Goal: Browse casually: Explore the website without a specific task or goal

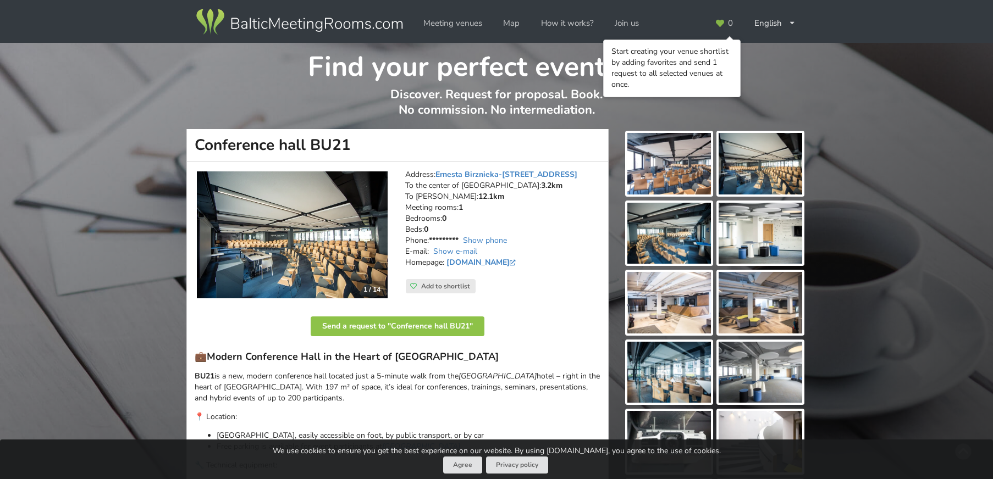
click at [667, 161] on img at bounding box center [669, 164] width 84 height 62
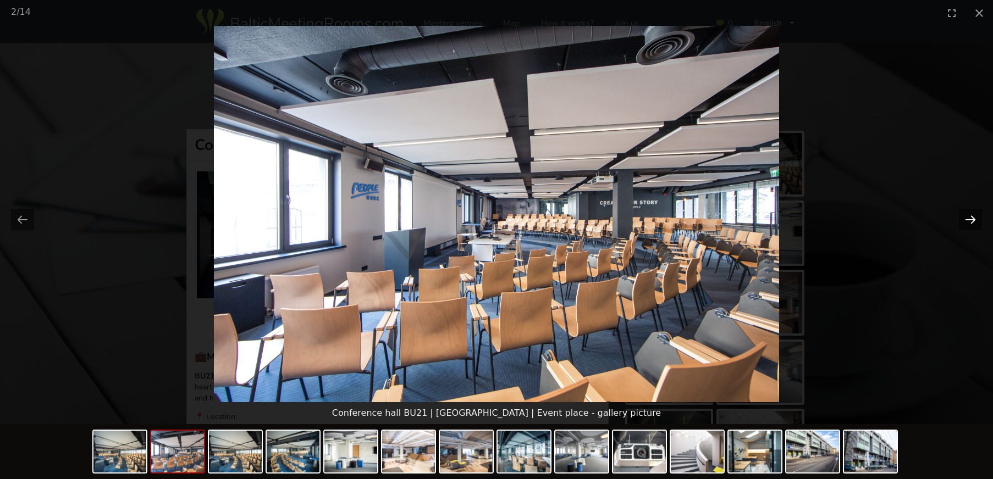
click at [975, 219] on button "Next slide" at bounding box center [970, 219] width 23 height 21
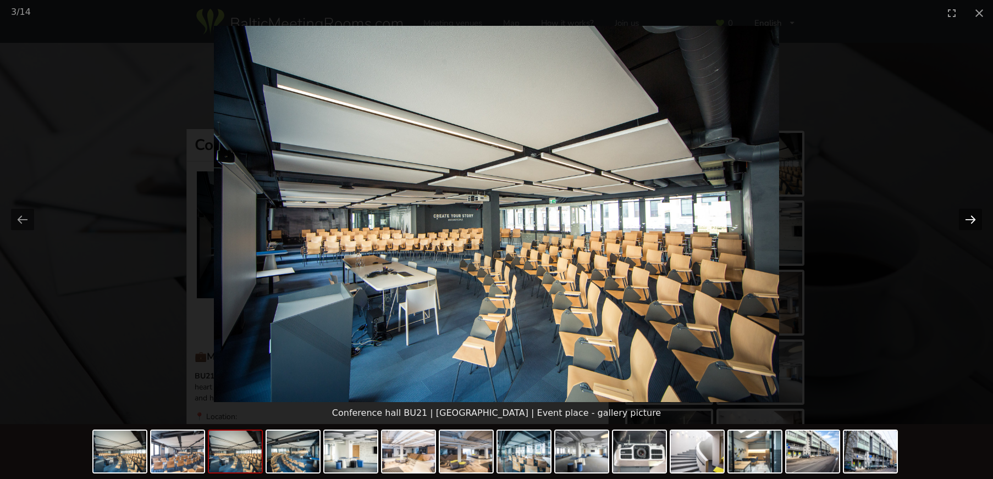
click at [974, 220] on button "Next slide" at bounding box center [970, 219] width 23 height 21
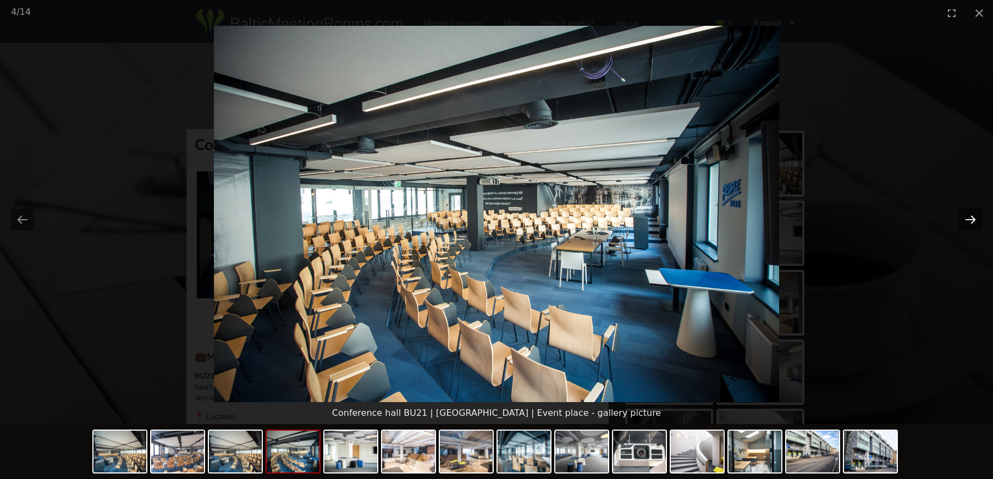
click at [974, 220] on button "Next slide" at bounding box center [970, 219] width 23 height 21
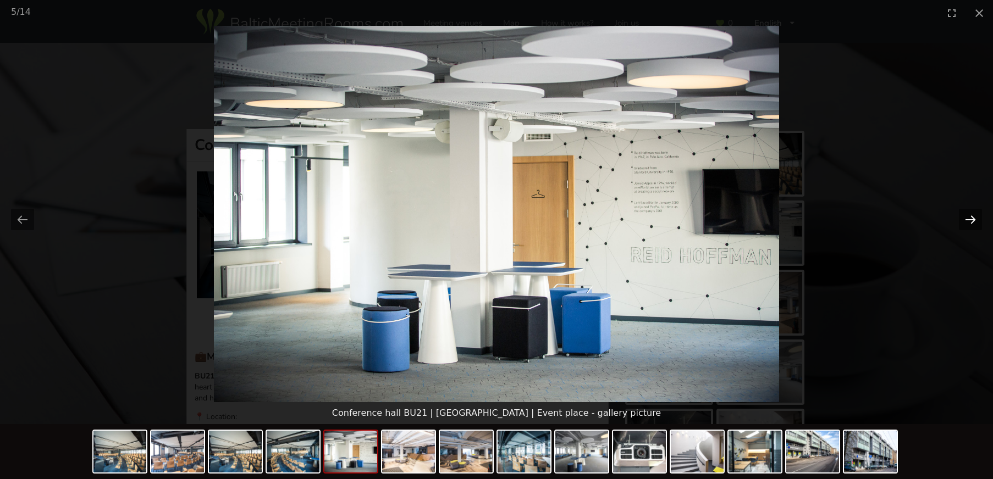
click at [974, 220] on button "Next slide" at bounding box center [970, 219] width 23 height 21
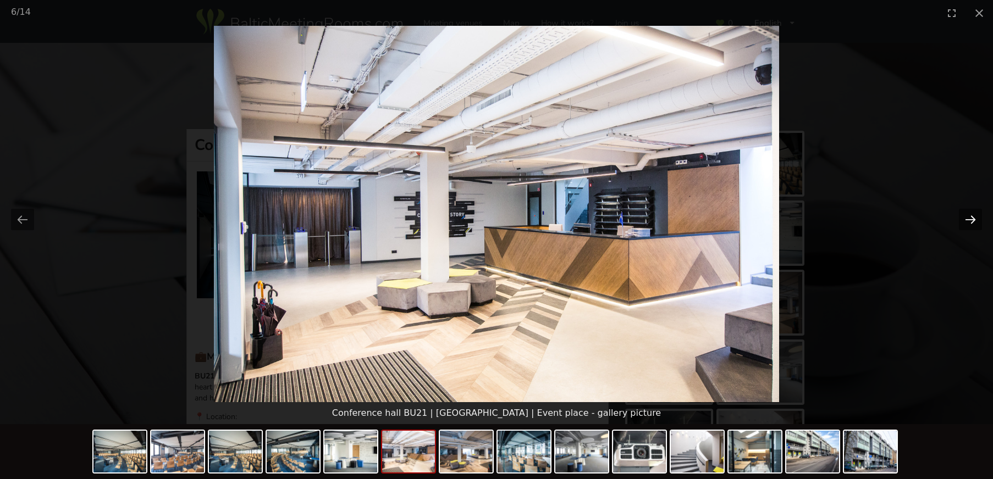
click at [974, 220] on button "Next slide" at bounding box center [970, 219] width 23 height 21
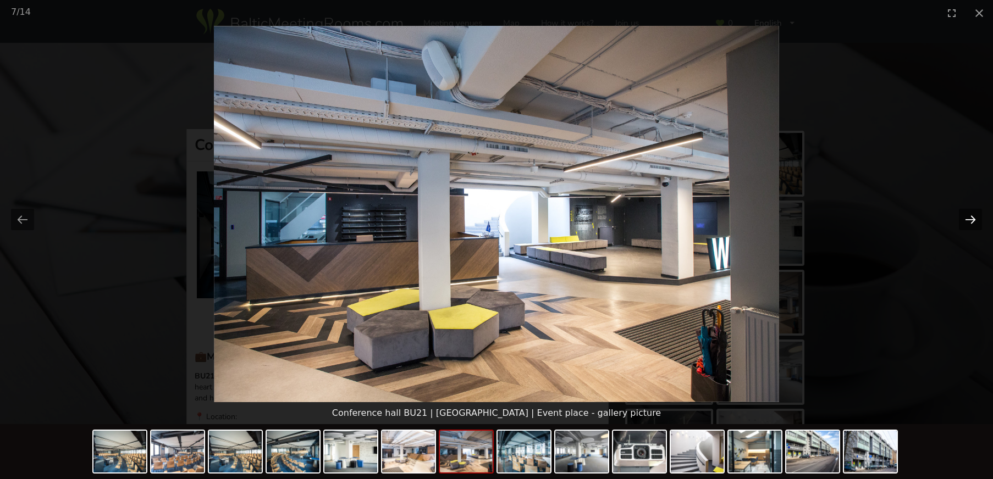
click at [974, 220] on button "Next slide" at bounding box center [970, 219] width 23 height 21
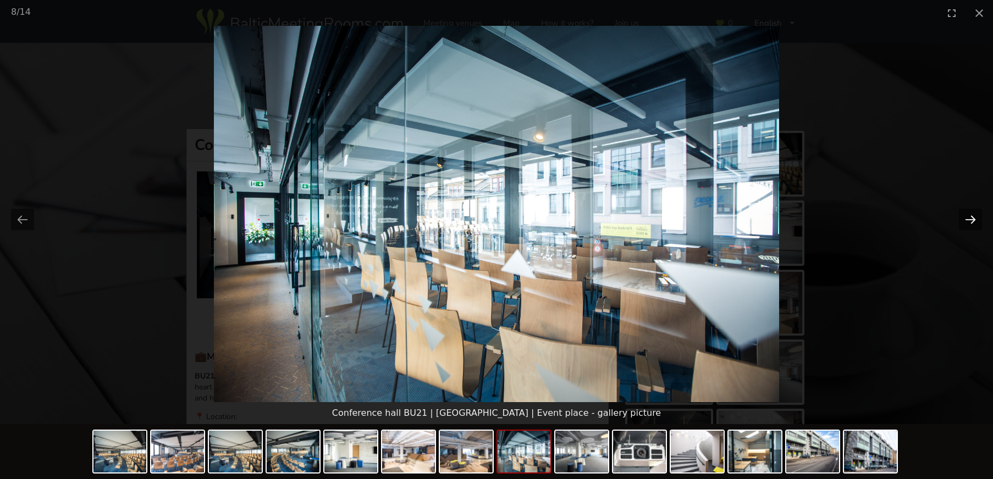
click at [974, 220] on button "Next slide" at bounding box center [970, 219] width 23 height 21
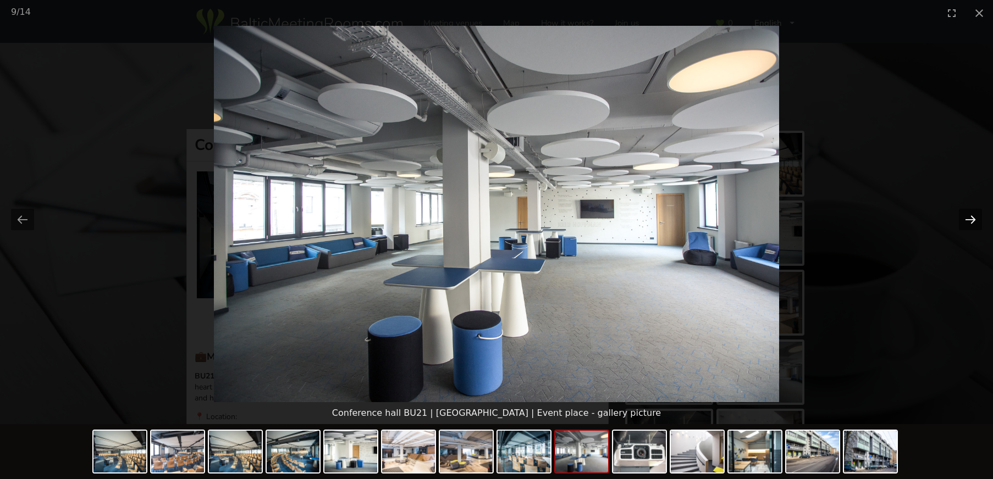
click at [974, 220] on button "Next slide" at bounding box center [970, 219] width 23 height 21
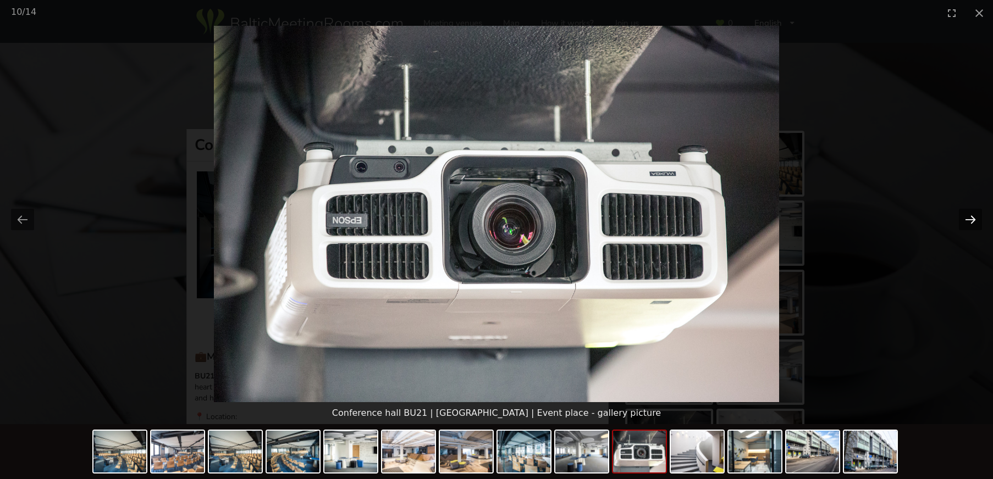
click at [974, 220] on button "Next slide" at bounding box center [970, 219] width 23 height 21
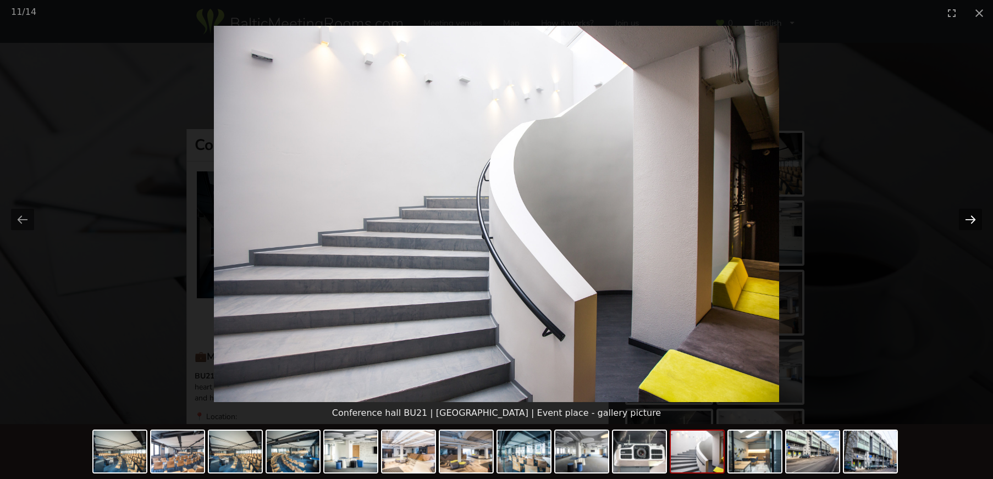
click at [974, 220] on button "Next slide" at bounding box center [970, 219] width 23 height 21
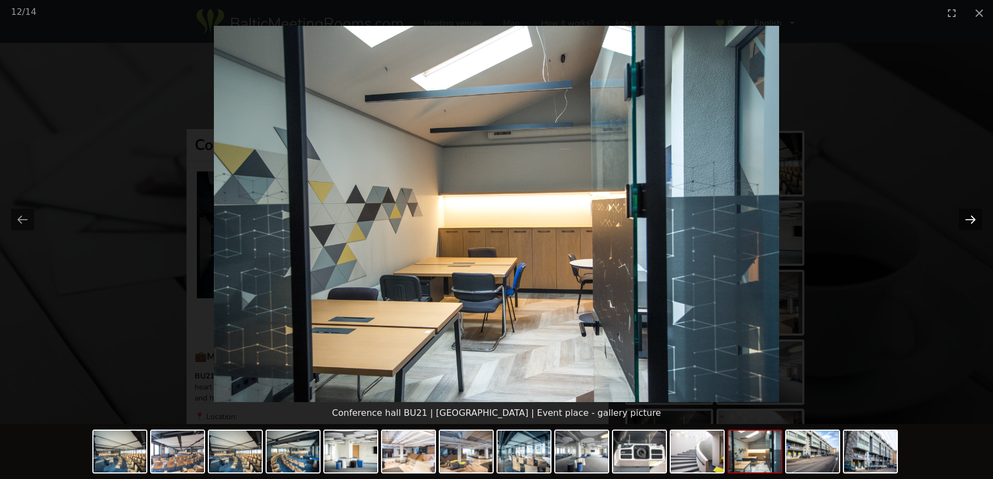
click at [974, 220] on button "Next slide" at bounding box center [970, 219] width 23 height 21
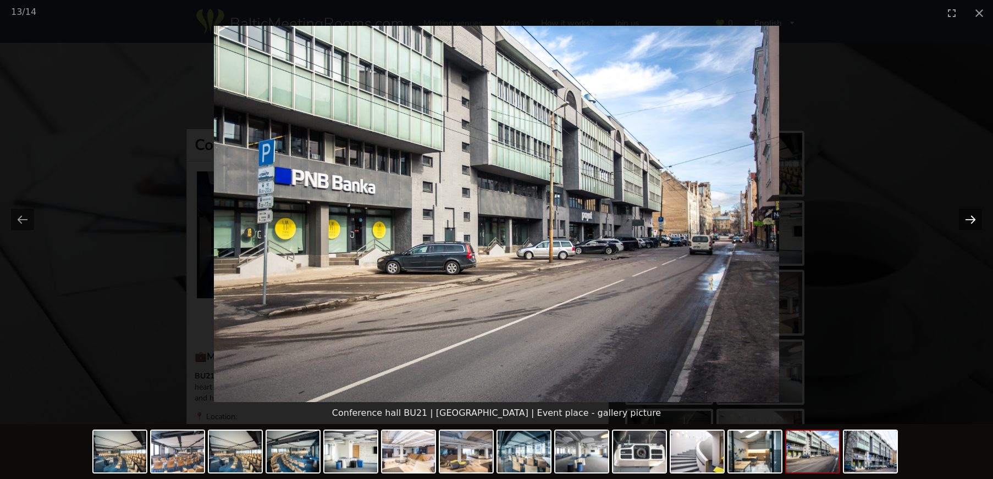
click at [963, 222] on button "Next slide" at bounding box center [970, 219] width 23 height 21
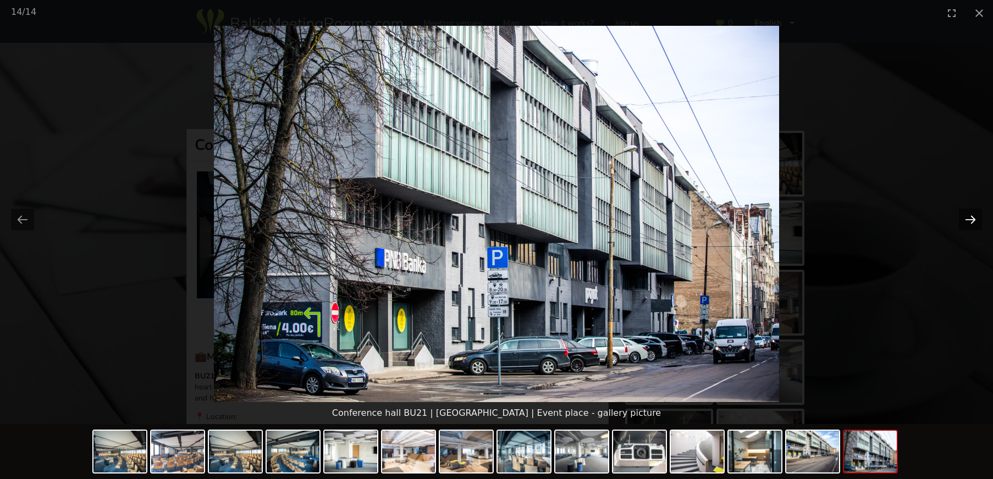
click at [963, 222] on button "Next slide" at bounding box center [970, 219] width 23 height 21
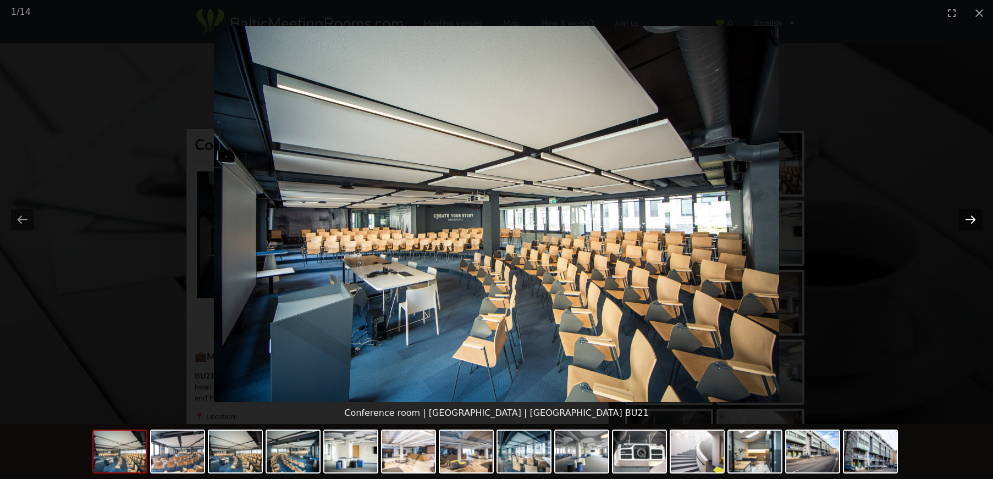
click at [963, 222] on button "Next slide" at bounding box center [970, 219] width 23 height 21
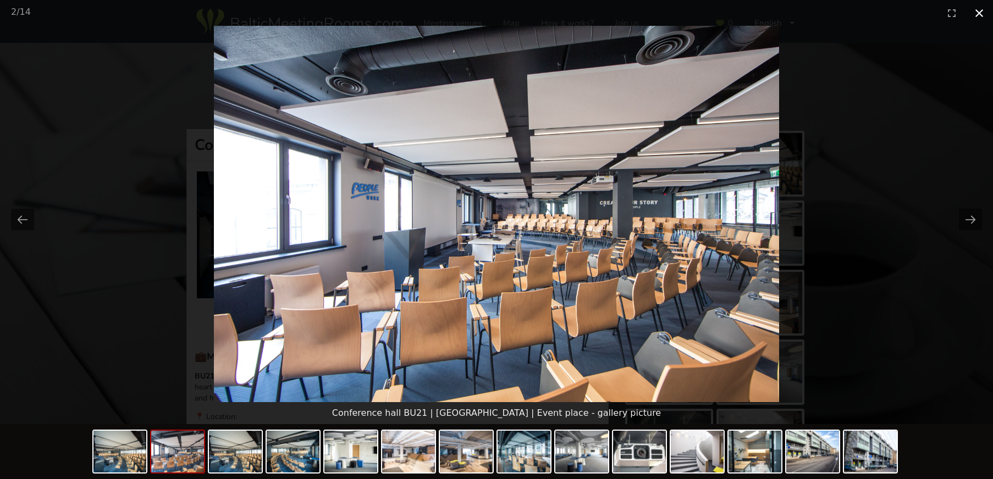
click at [985, 14] on button "Close gallery" at bounding box center [978, 13] width 27 height 26
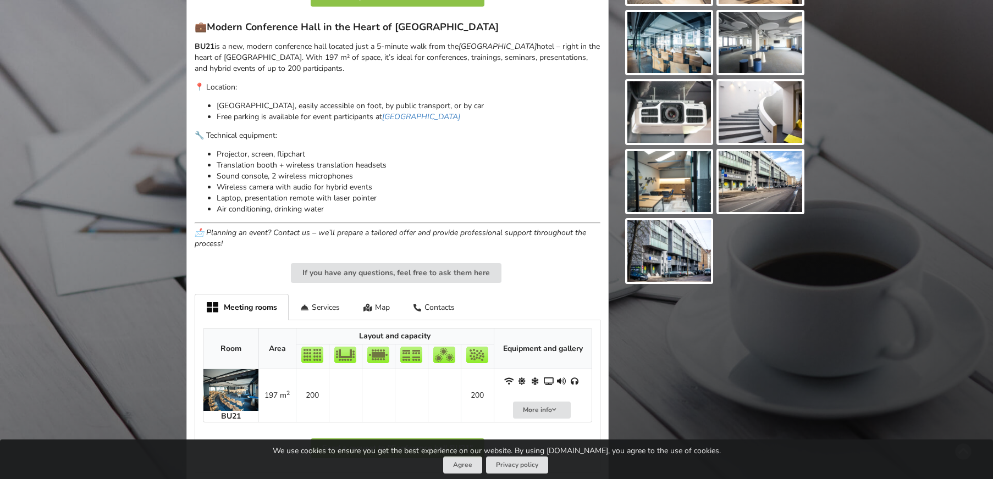
scroll to position [385, 0]
